Goal: Transaction & Acquisition: Purchase product/service

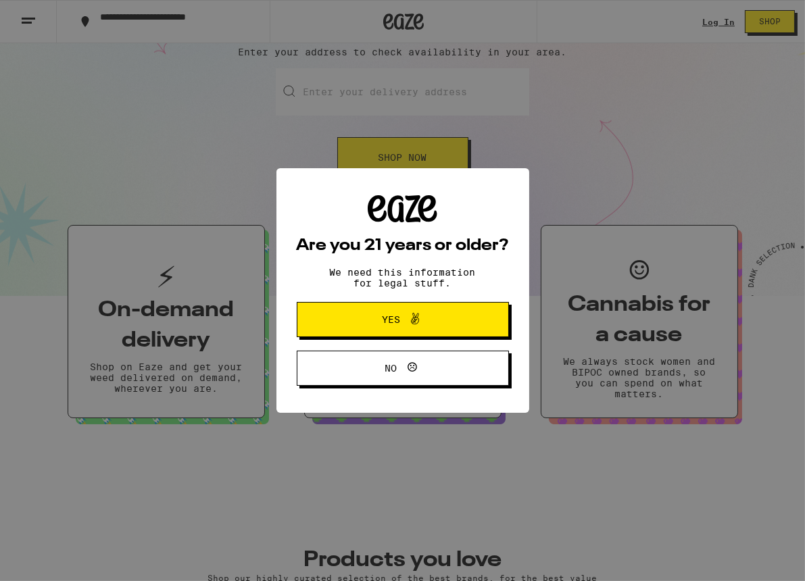
click at [386, 320] on span "Yes" at bounding box center [391, 319] width 18 height 9
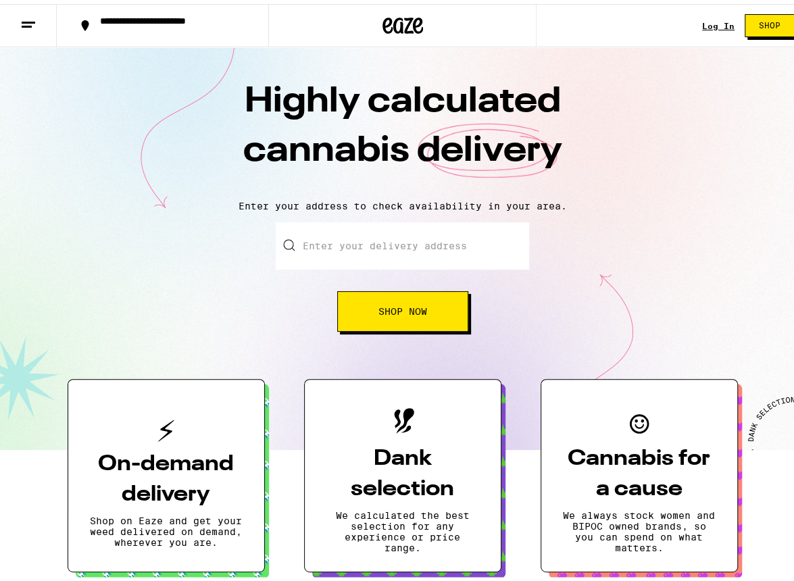
click at [702, 21] on link "Log In" at bounding box center [718, 22] width 32 height 9
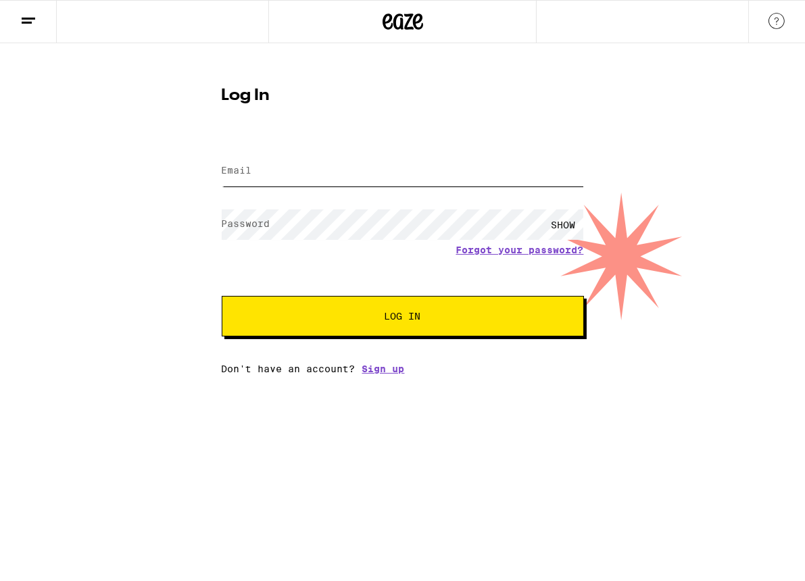
click at [305, 176] on input "Email" at bounding box center [403, 171] width 362 height 30
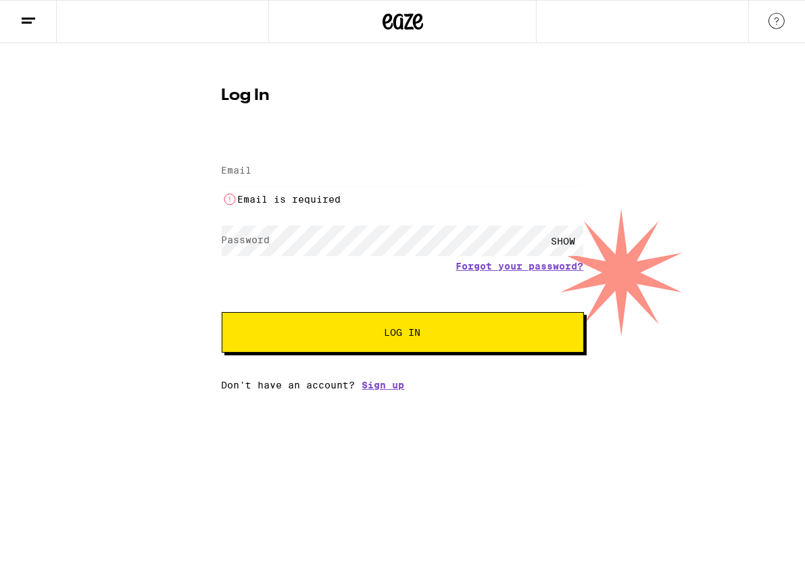
type input "[EMAIL_ADDRESS][DOMAIN_NAME]"
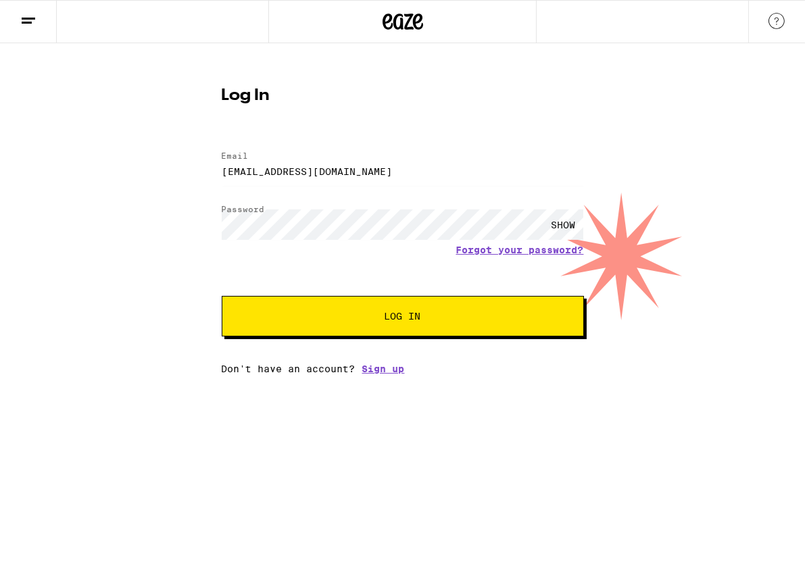
click at [222, 296] on button "Log In" at bounding box center [403, 316] width 362 height 41
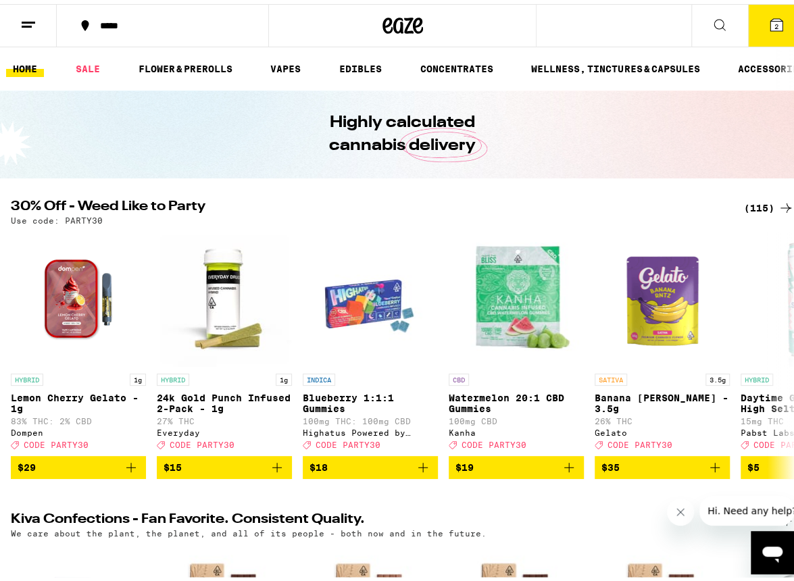
click at [764, 208] on div "(115)" at bounding box center [769, 204] width 50 height 16
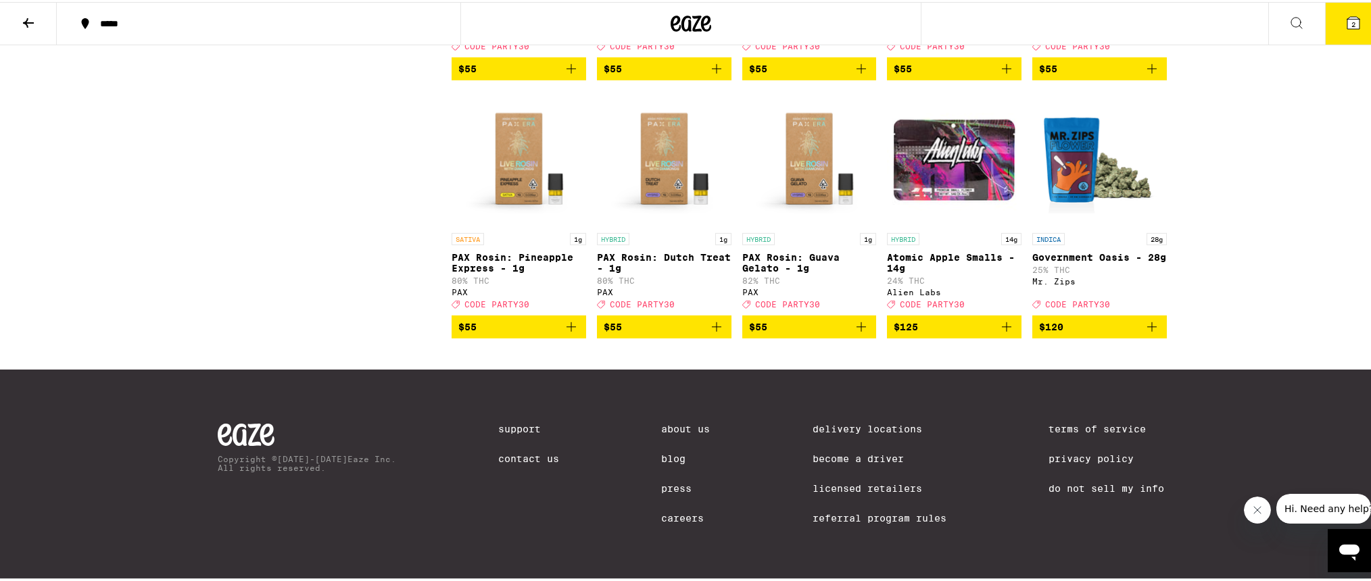
scroll to position [5746, 0]
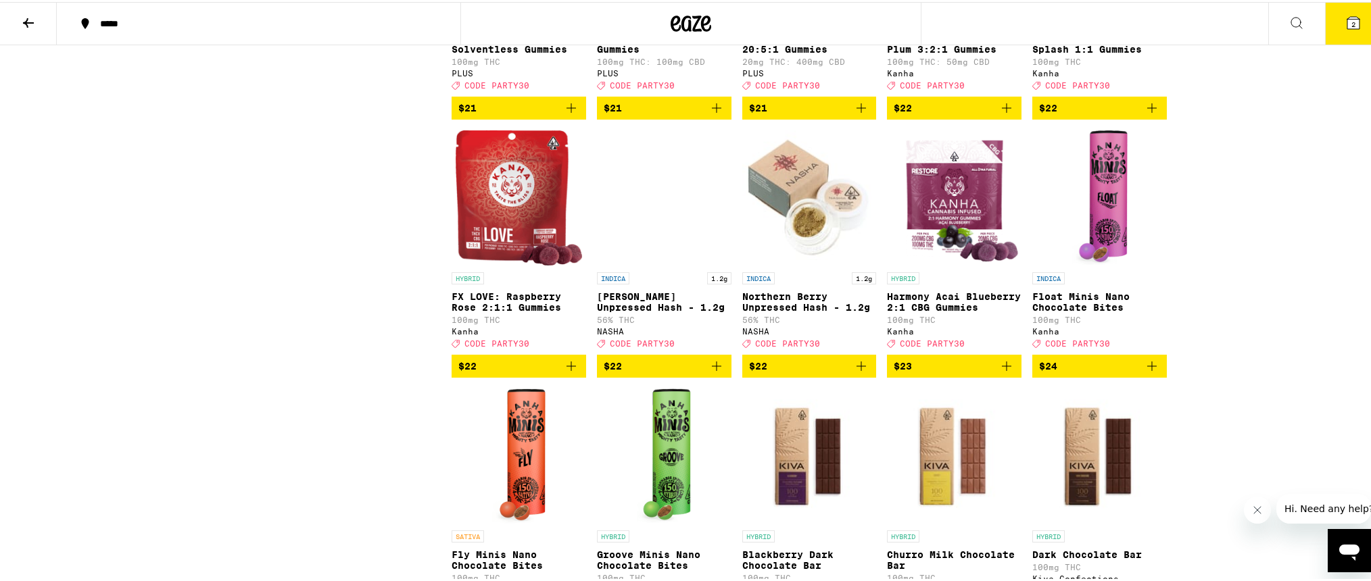
drag, startPoint x: 1200, startPoint y: 428, endPoint x: 956, endPoint y: 20, distance: 476.5
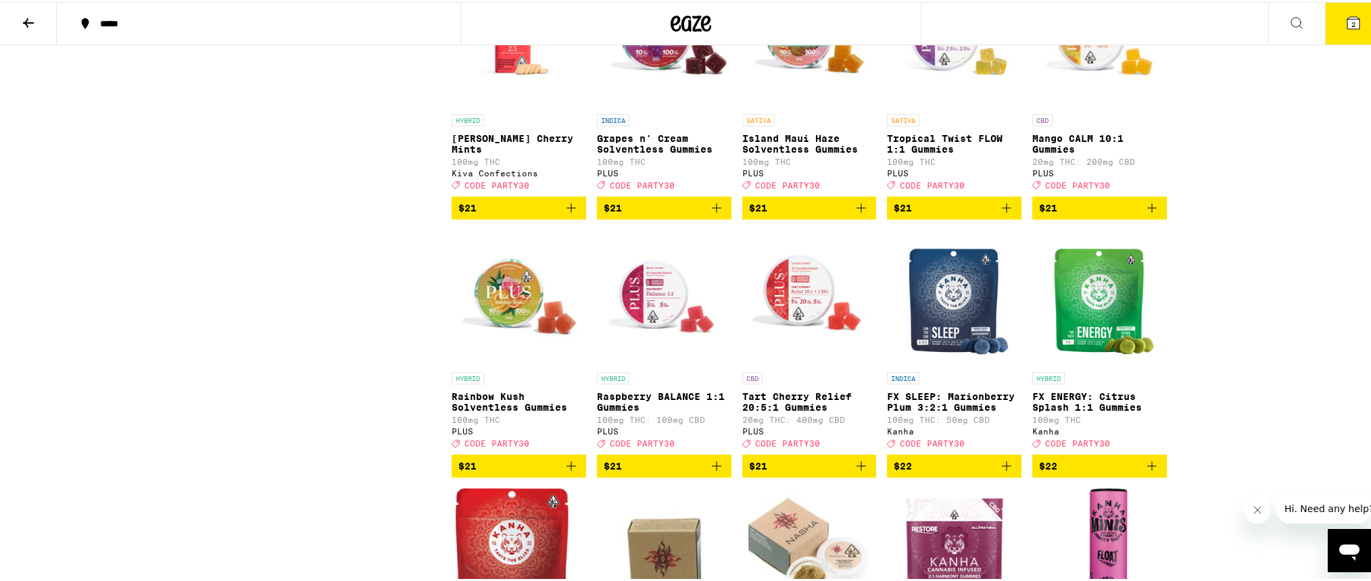
scroll to position [2795, 0]
